Goal: Task Accomplishment & Management: Manage account settings

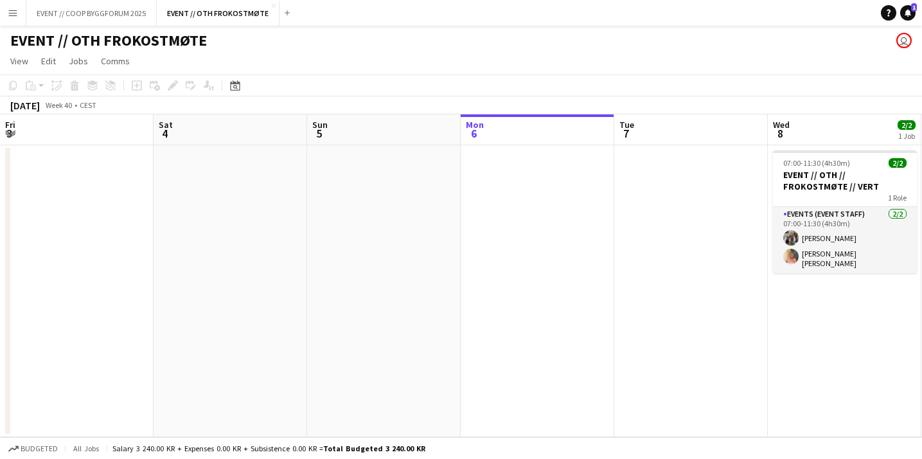
scroll to position [0, 307]
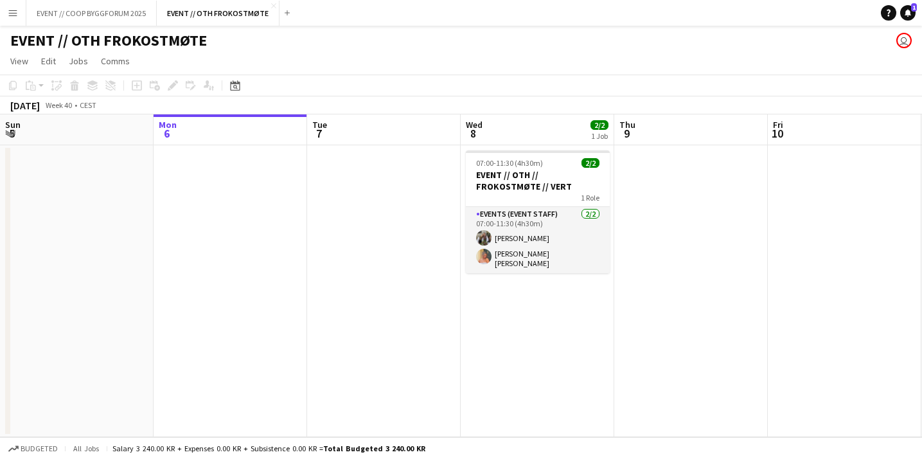
click at [94, 26] on div "EVENT // OTH FROKOSTMØTE user" at bounding box center [461, 38] width 922 height 24
click at [100, 12] on button "EVENT // COOP BYGGFORUM 2025 Close" at bounding box center [91, 13] width 130 height 25
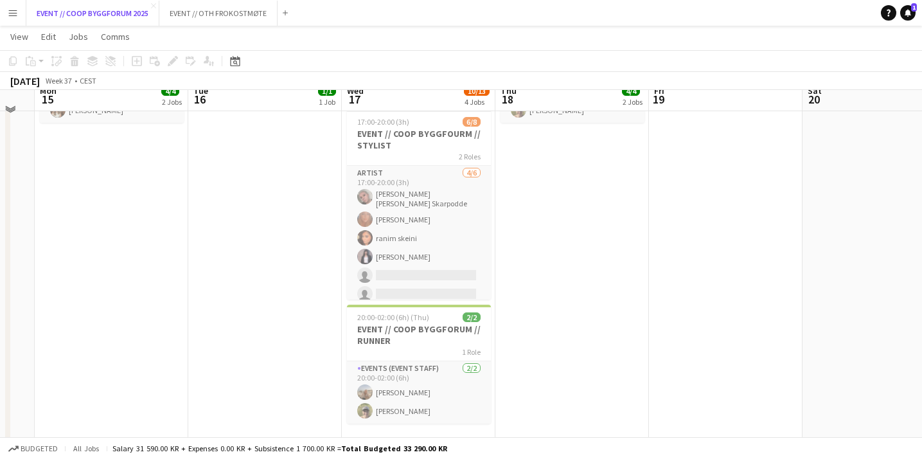
scroll to position [284, 0]
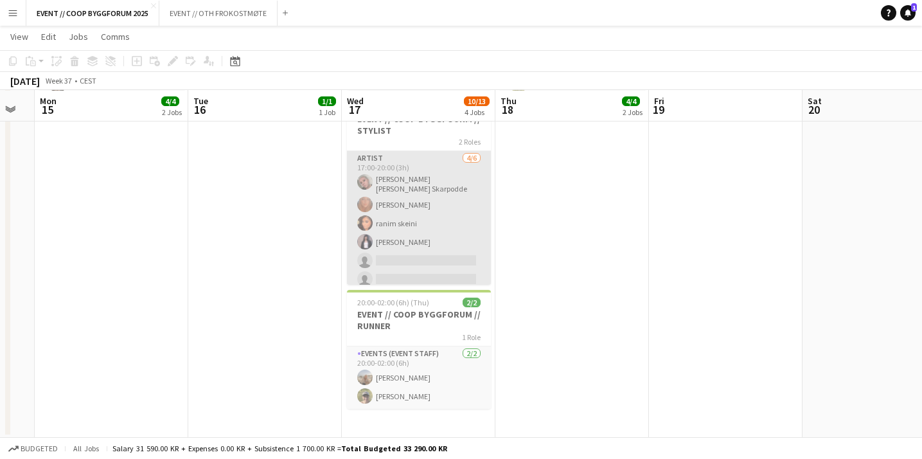
click at [403, 274] on app-card-role "Artist [DATE] 17:00-20:00 (3h) [PERSON_NAME] [PERSON_NAME] Skarpodde [PERSON_NA…" at bounding box center [419, 221] width 144 height 141
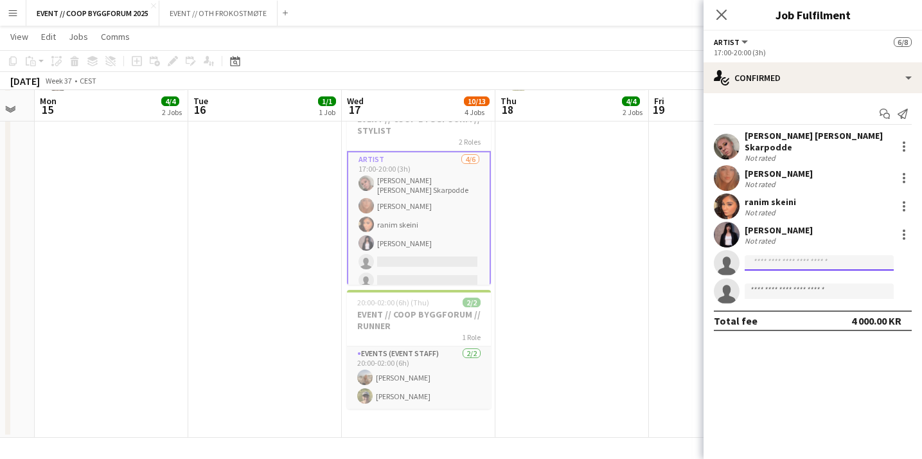
click at [779, 255] on input at bounding box center [818, 262] width 149 height 15
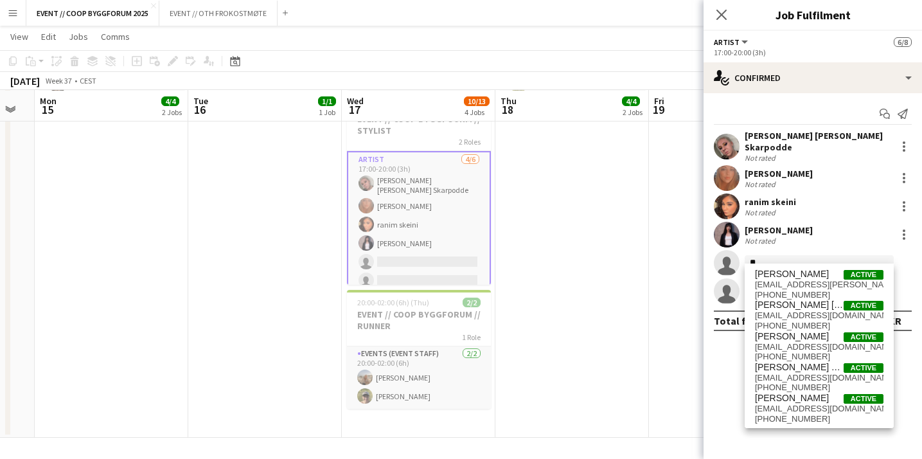
type input "*"
click at [14, 19] on button "Menu" at bounding box center [13, 13] width 26 height 26
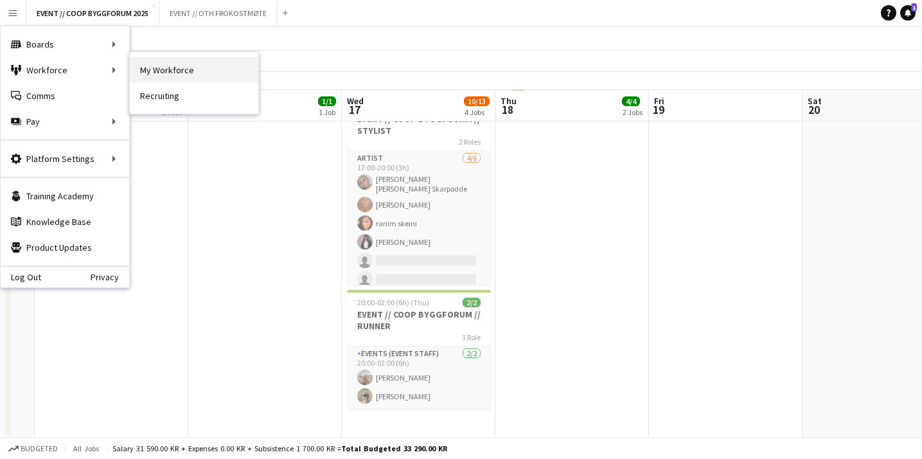
click at [164, 69] on link "My Workforce" at bounding box center [194, 70] width 128 height 26
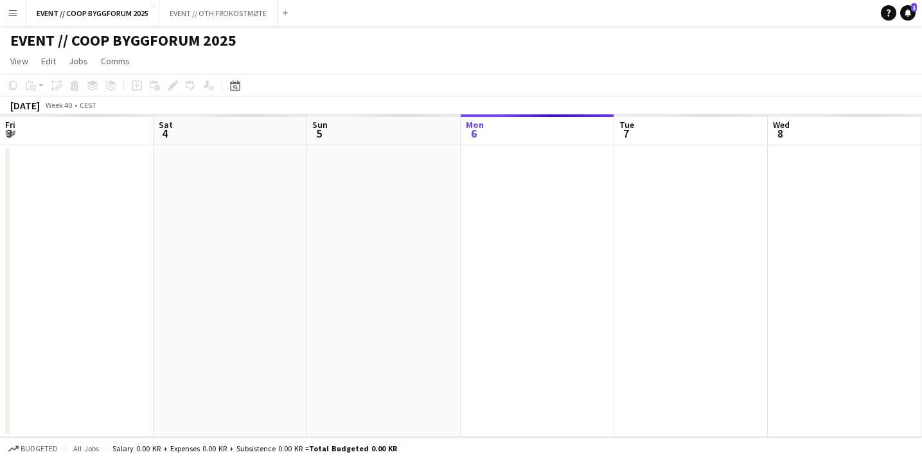
scroll to position [0, 307]
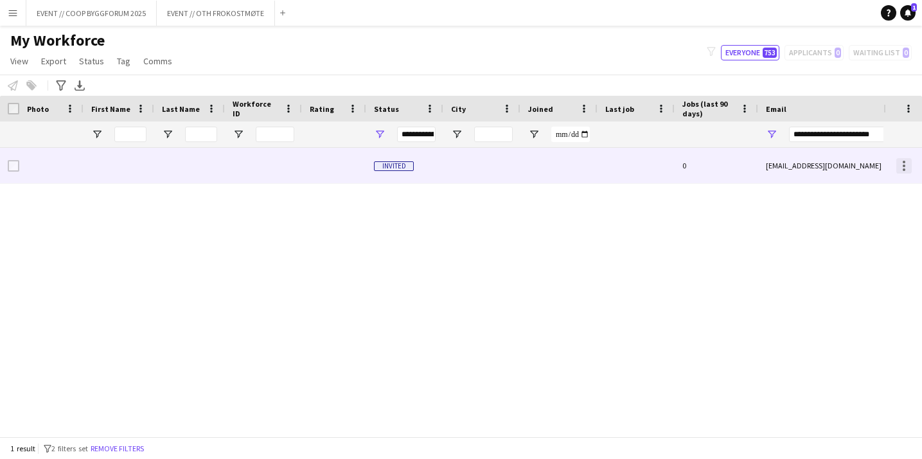
click at [904, 164] on div at bounding box center [903, 165] width 3 height 3
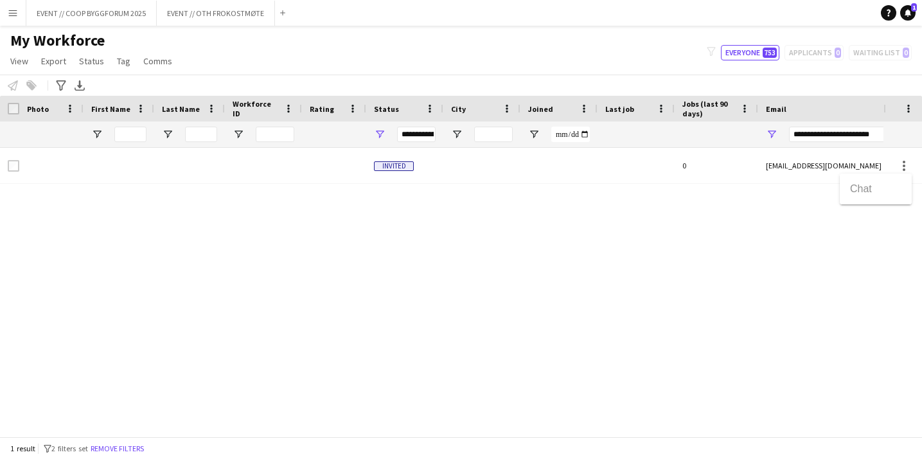
click at [771, 310] on div at bounding box center [461, 229] width 922 height 459
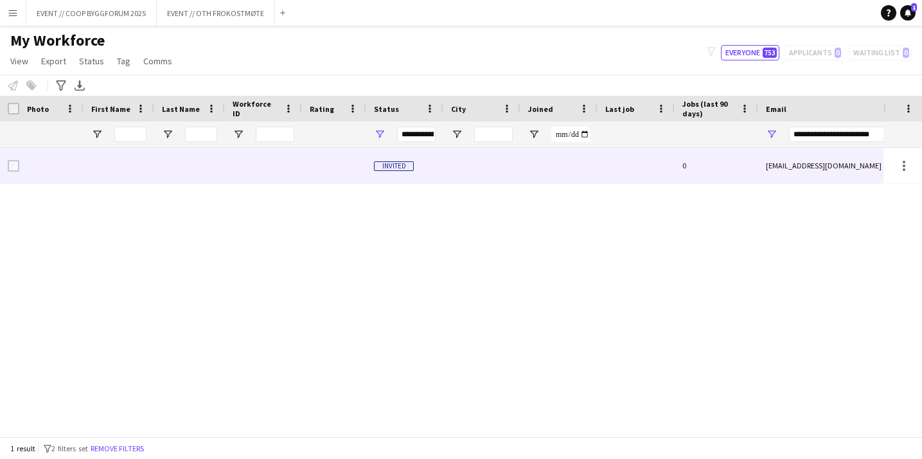
click at [605, 161] on div at bounding box center [635, 165] width 77 height 35
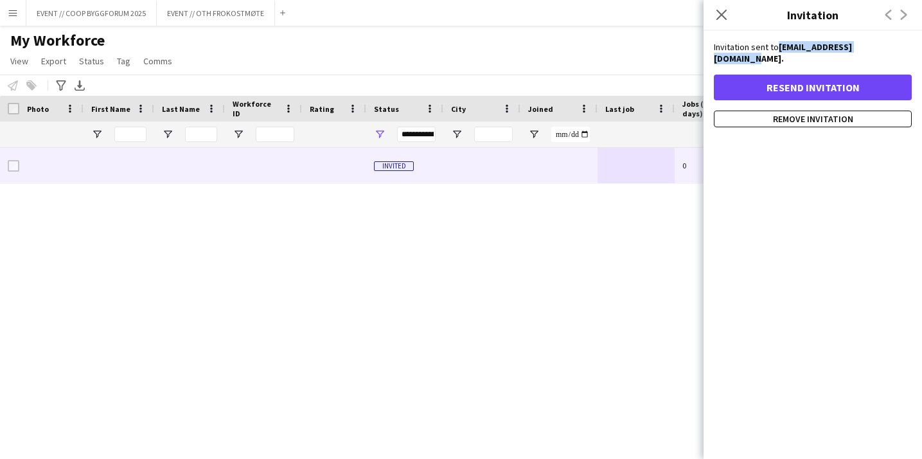
drag, startPoint x: 890, startPoint y: 44, endPoint x: 781, endPoint y: 48, distance: 109.3
click at [781, 48] on strong "[EMAIL_ADDRESS][DOMAIN_NAME]." at bounding box center [783, 52] width 138 height 23
copy strong "[EMAIL_ADDRESS][DOMAIN_NAME]"
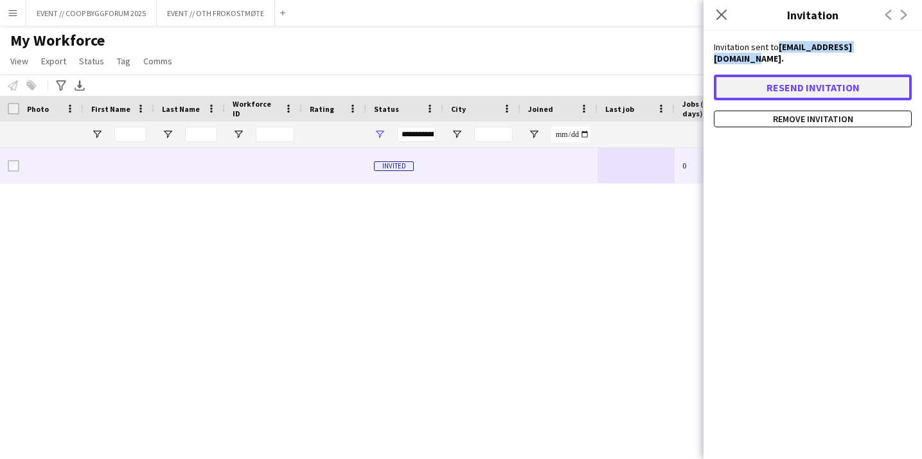
click at [828, 79] on button "Resend invitation" at bounding box center [813, 88] width 198 height 26
